Goal: Check status: Check status

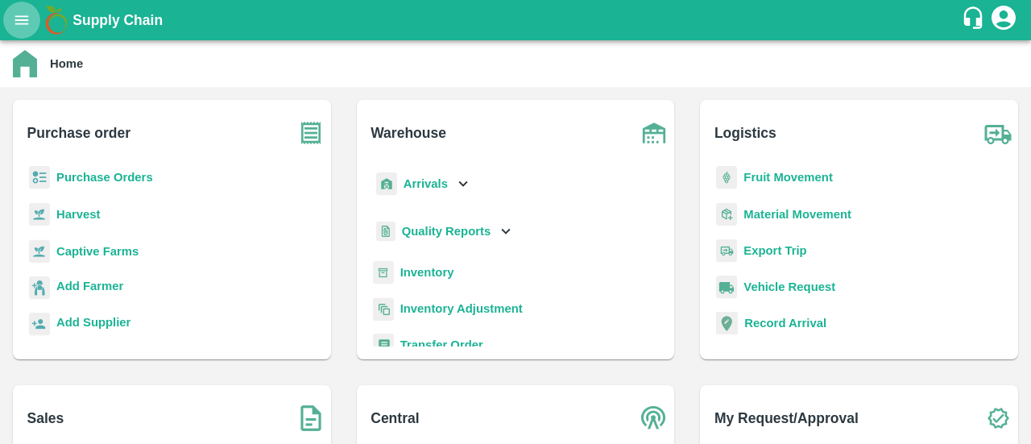
click at [19, 23] on icon "open drawer" at bounding box center [22, 19] width 14 height 9
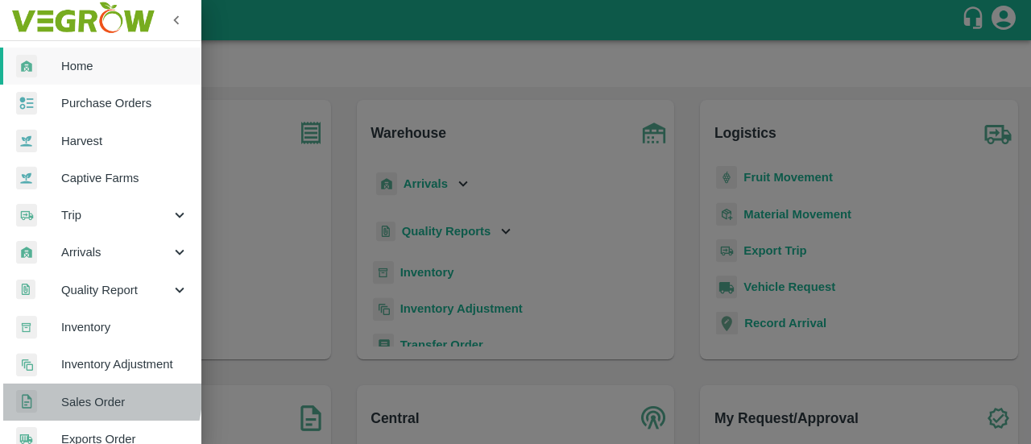
click at [93, 395] on span "Sales Order" at bounding box center [124, 402] width 127 height 18
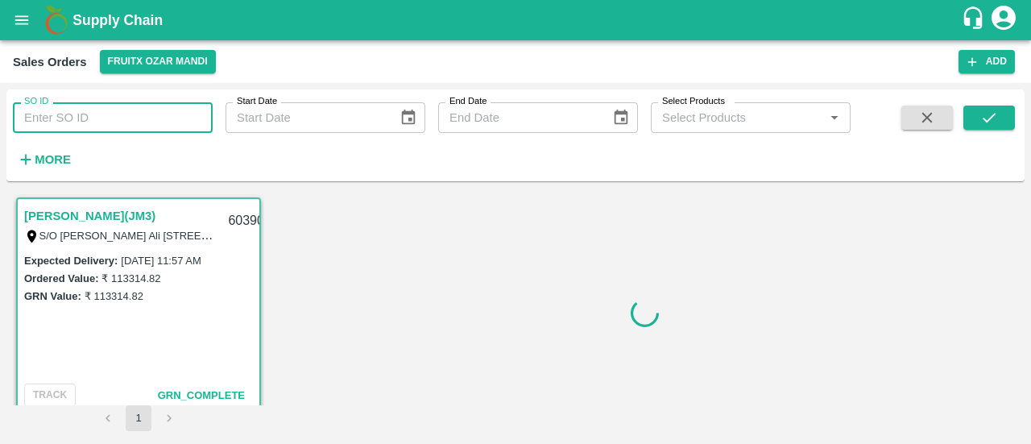
click at [140, 114] on input "SO ID" at bounding box center [113, 117] width 200 height 31
paste input "602936"
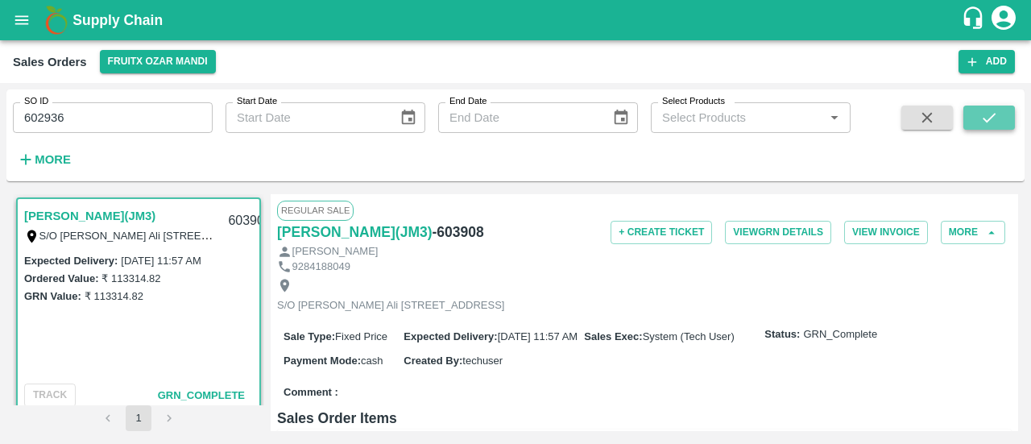
click at [999, 124] on button "submit" at bounding box center [989, 117] width 52 height 24
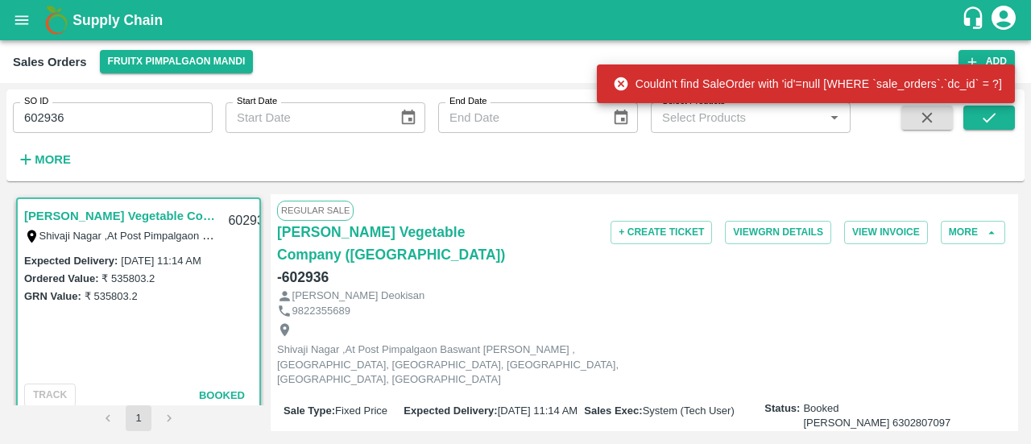
scroll to position [13, 0]
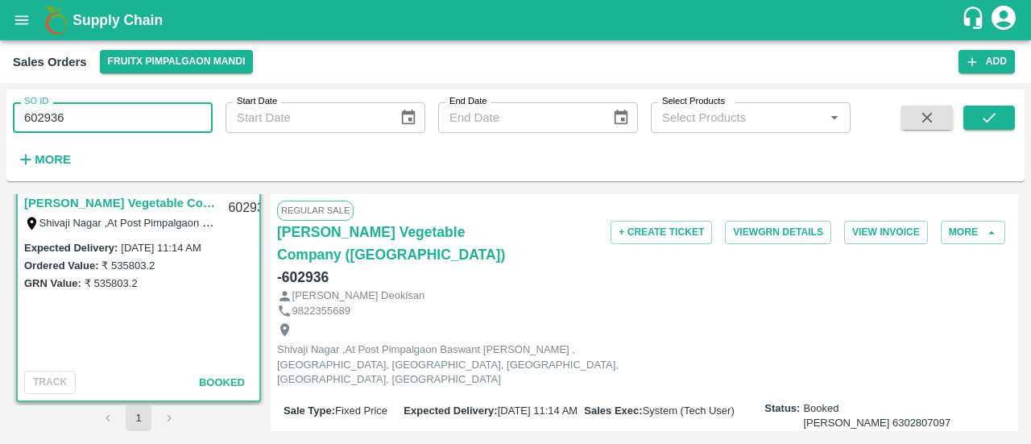
click at [142, 109] on input "602936" at bounding box center [113, 117] width 200 height 31
type input "6"
paste input "text"
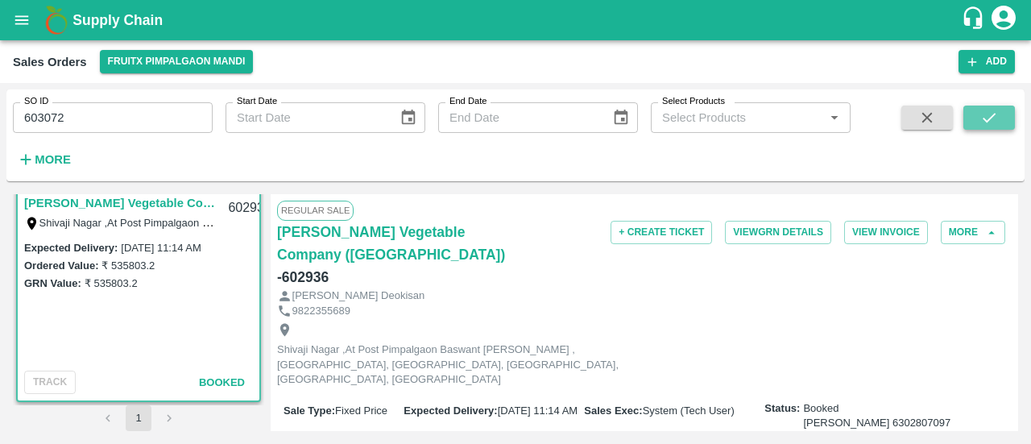
click at [984, 122] on icon "submit" at bounding box center [989, 118] width 18 height 18
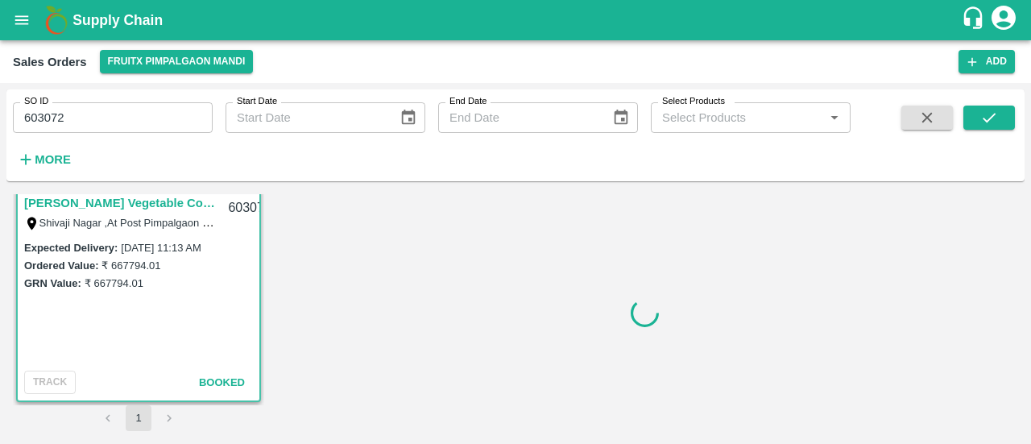
scroll to position [3, 0]
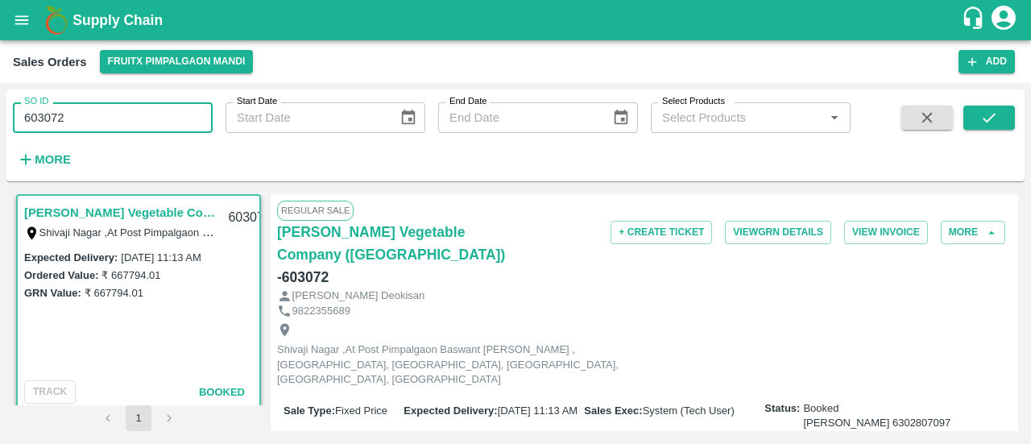
click at [165, 114] on input "603072" at bounding box center [113, 117] width 200 height 31
type input "6"
paste input "text"
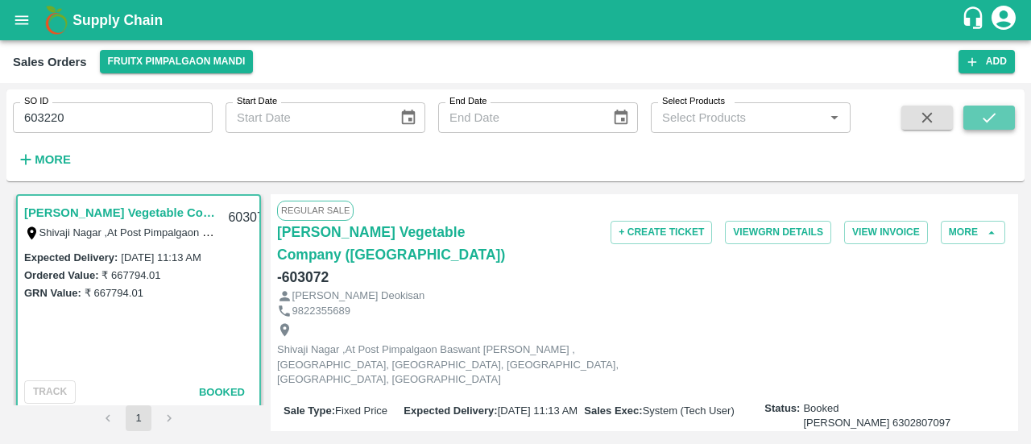
click at [1003, 118] on button "submit" at bounding box center [989, 117] width 52 height 24
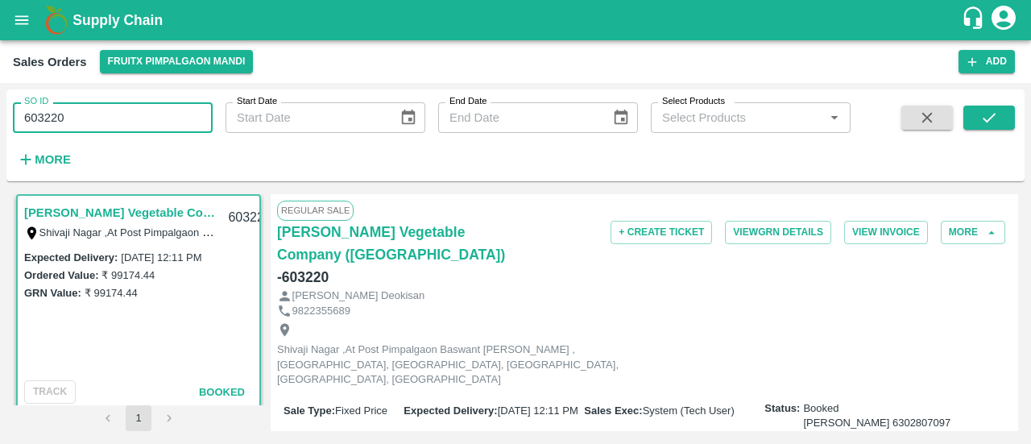
click at [164, 130] on input "603220" at bounding box center [113, 117] width 200 height 31
type input "6"
paste input "text"
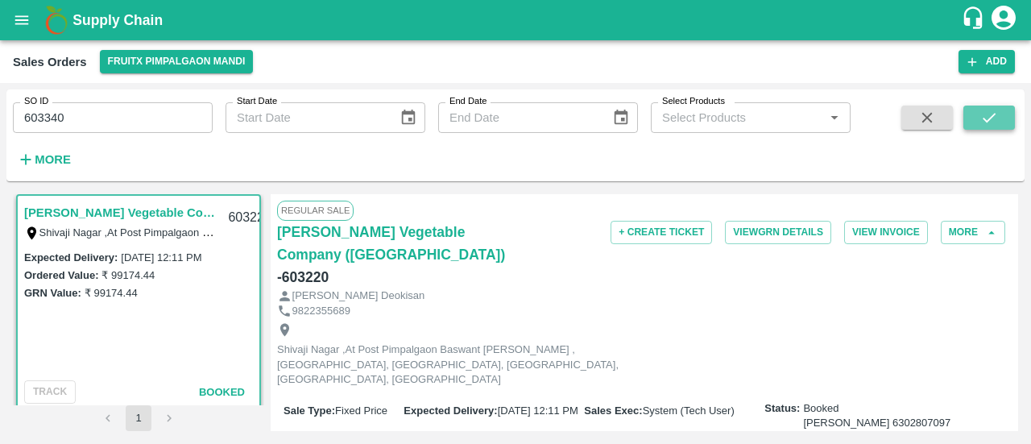
click at [992, 109] on icon "submit" at bounding box center [989, 118] width 18 height 18
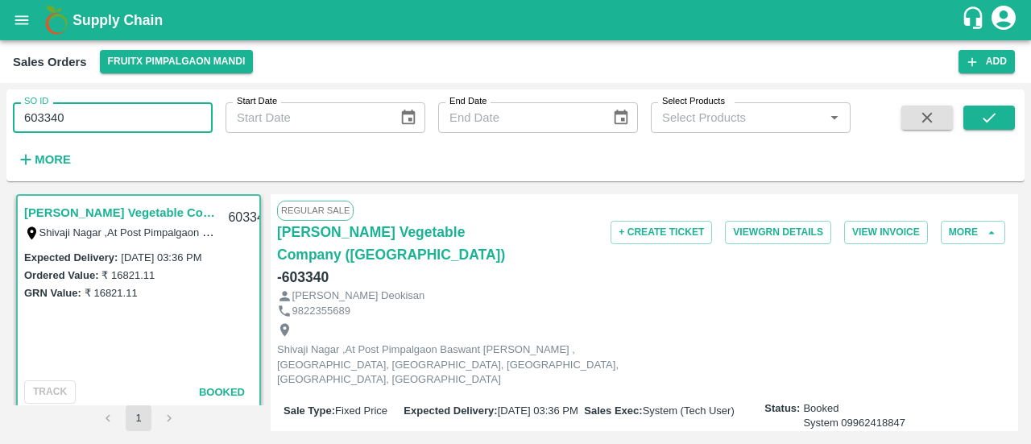
click at [157, 114] on input "603340" at bounding box center [113, 117] width 200 height 31
type input "6"
paste input "text"
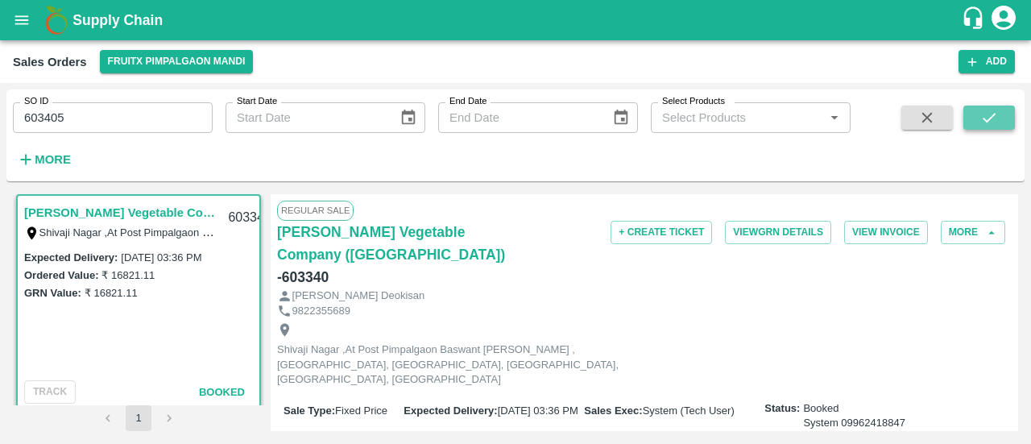
click at [1011, 124] on button "submit" at bounding box center [989, 117] width 52 height 24
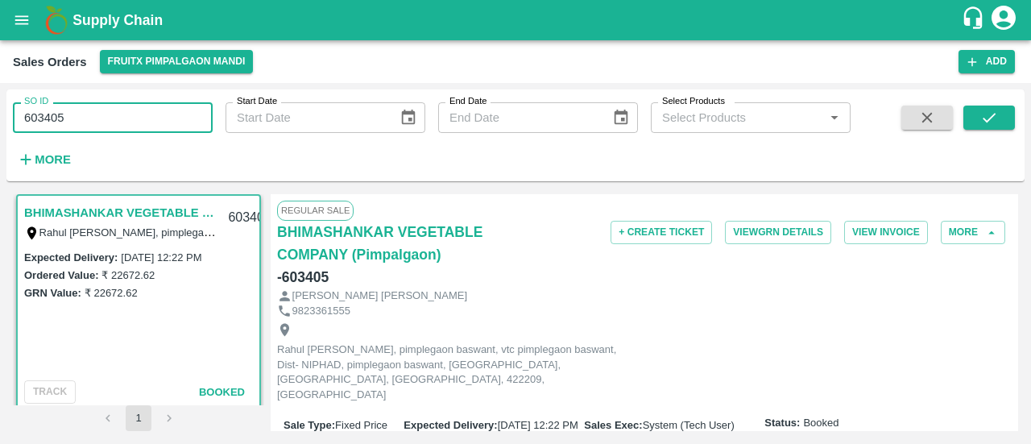
click at [68, 124] on input "603405" at bounding box center [113, 117] width 200 height 31
type input "6"
paste input "text"
type input "603842"
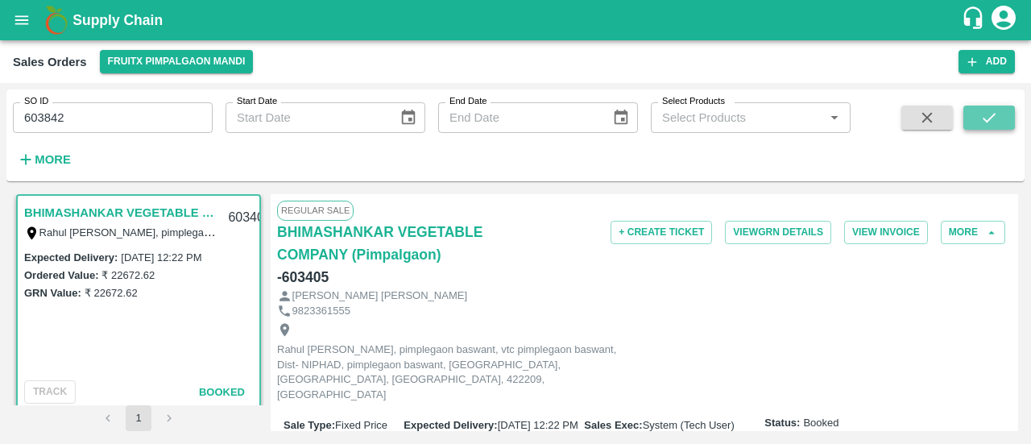
click at [993, 107] on button "submit" at bounding box center [989, 117] width 52 height 24
